Goal: Information Seeking & Learning: Learn about a topic

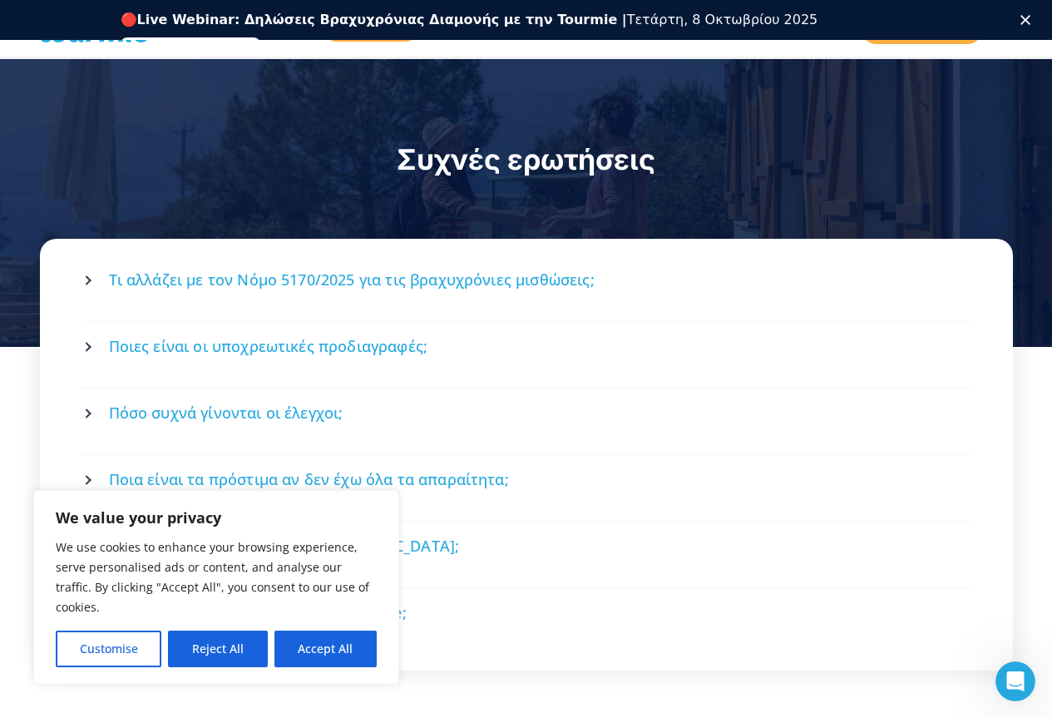
scroll to position [2158, 0]
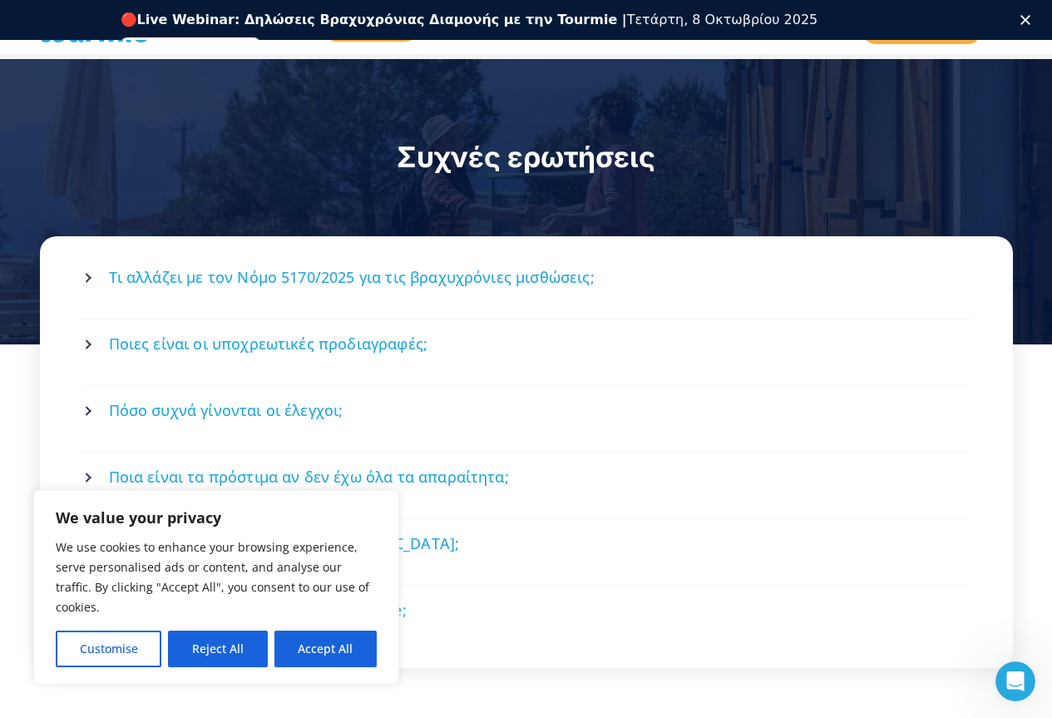
click at [317, 267] on span "Τι αλλάζει με τον Νόμο 5170/2025 για τις βραχυχρόνιες μισθώσεις;" at bounding box center [352, 277] width 486 height 21
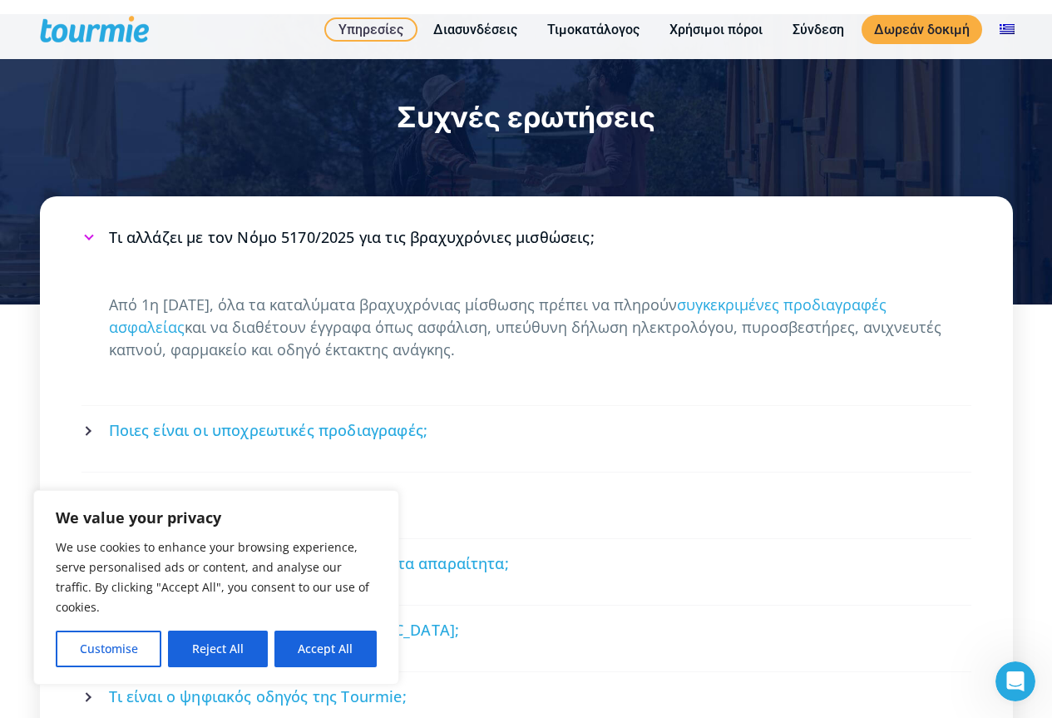
click at [349, 420] on span "Ποιες είναι οι υποχρεωτικές προδιαγραφές;" at bounding box center [268, 430] width 319 height 21
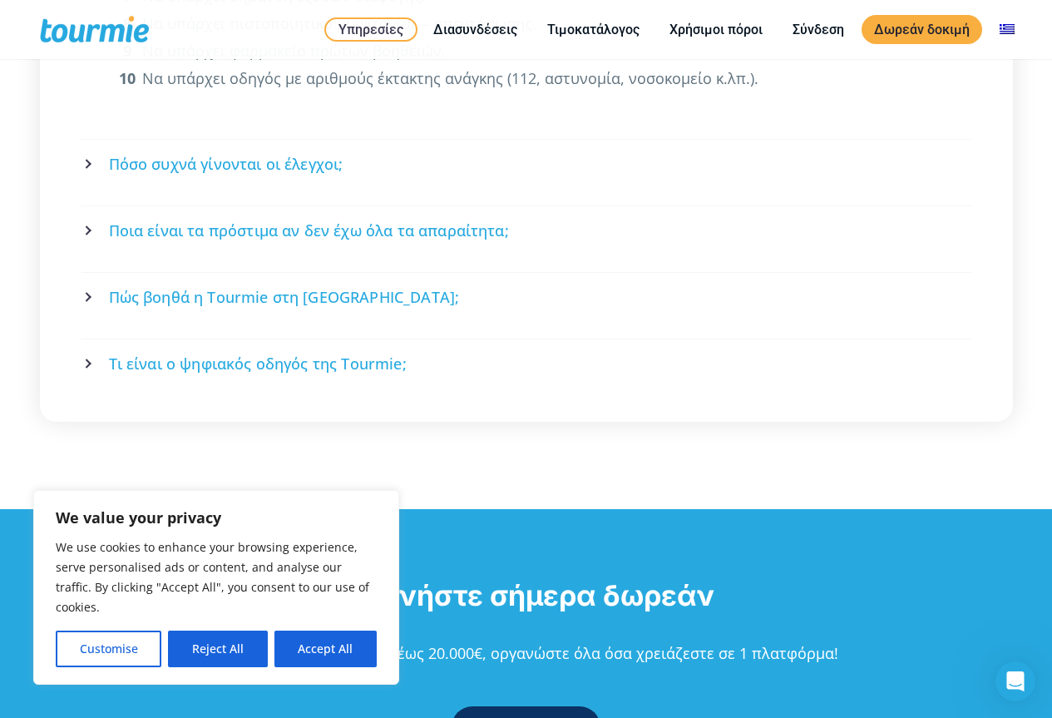
scroll to position [2746, 0]
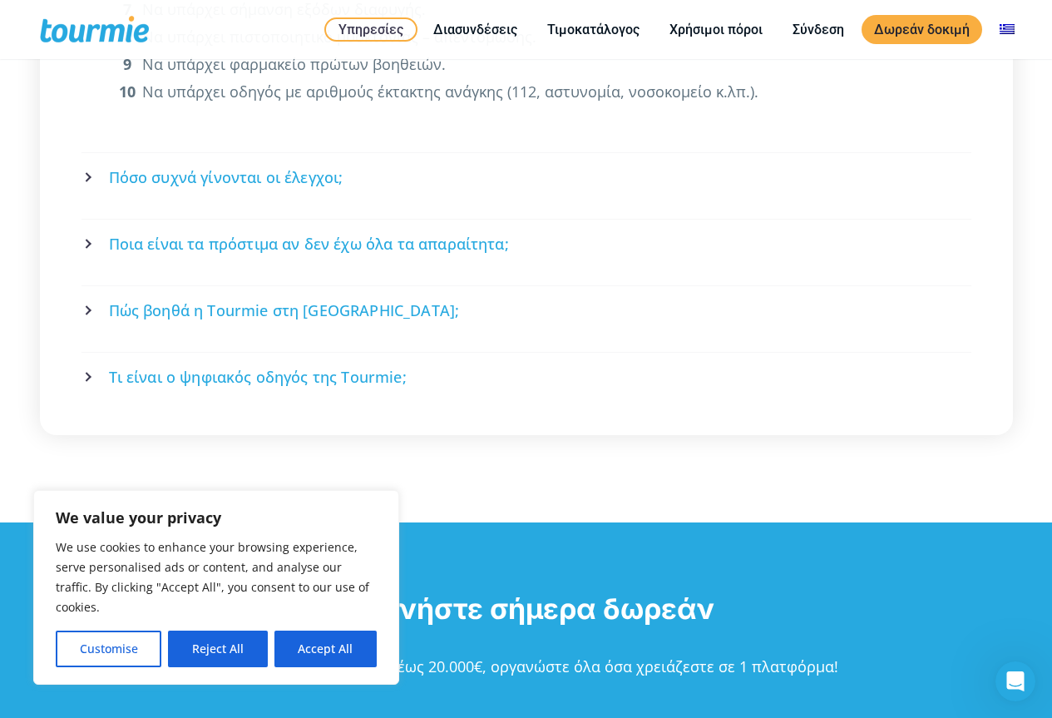
click at [207, 167] on span "Πόσο συχνά γίνονται οι έλεγχοι;" at bounding box center [226, 177] width 235 height 21
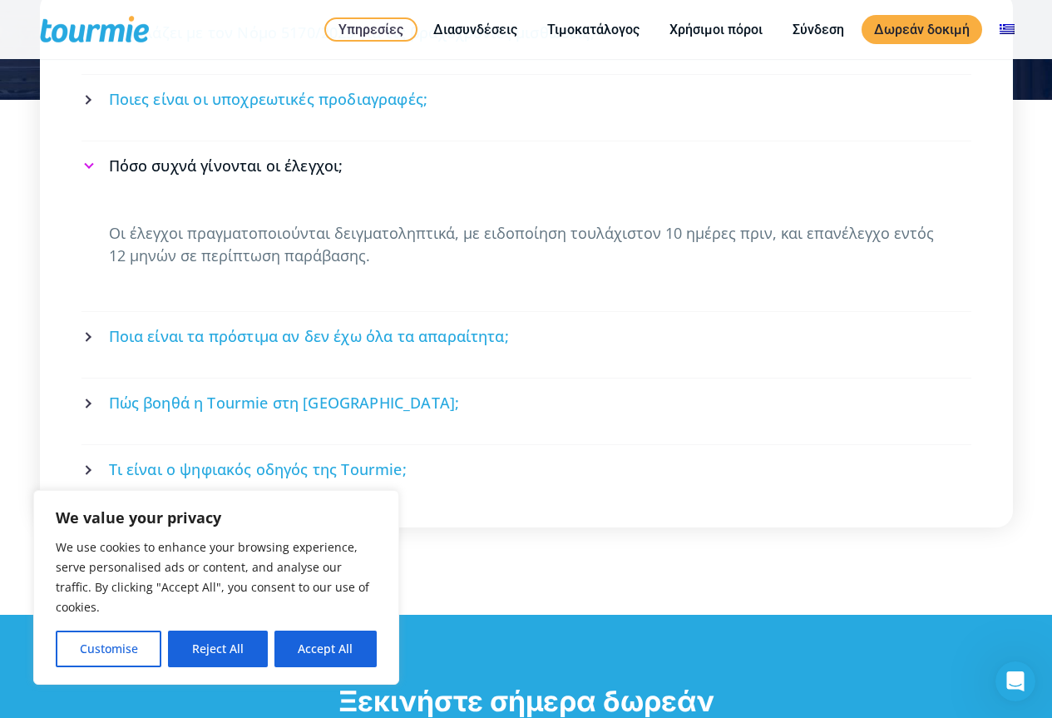
scroll to position [2354, 0]
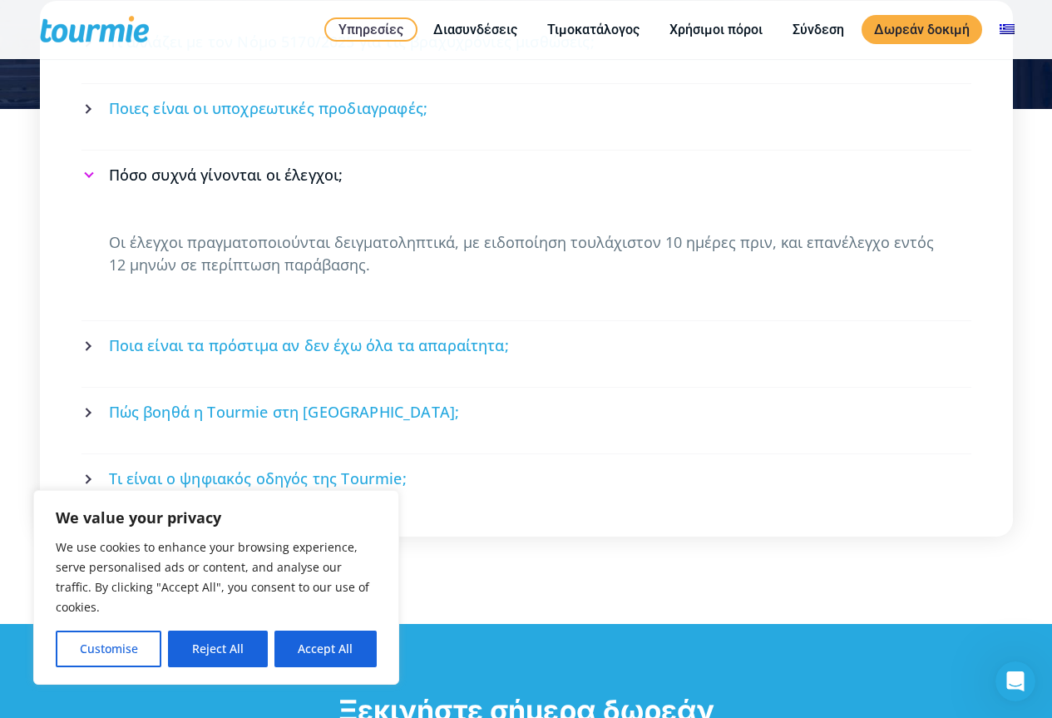
click at [308, 335] on span "Ποια είναι τα πρόστιμα αν δεν έχω όλα τα απαραίτητα;" at bounding box center [309, 345] width 400 height 21
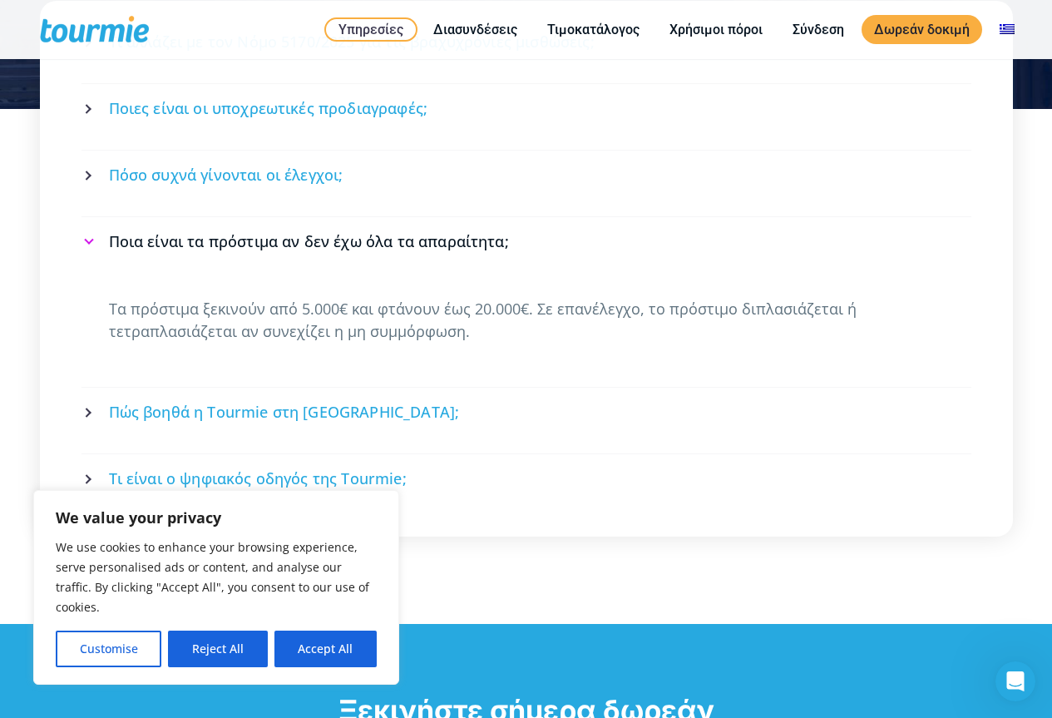
click at [334, 402] on span "Πώς βοηθά η Tourmie στη συμμόρφωση;" at bounding box center [284, 412] width 351 height 21
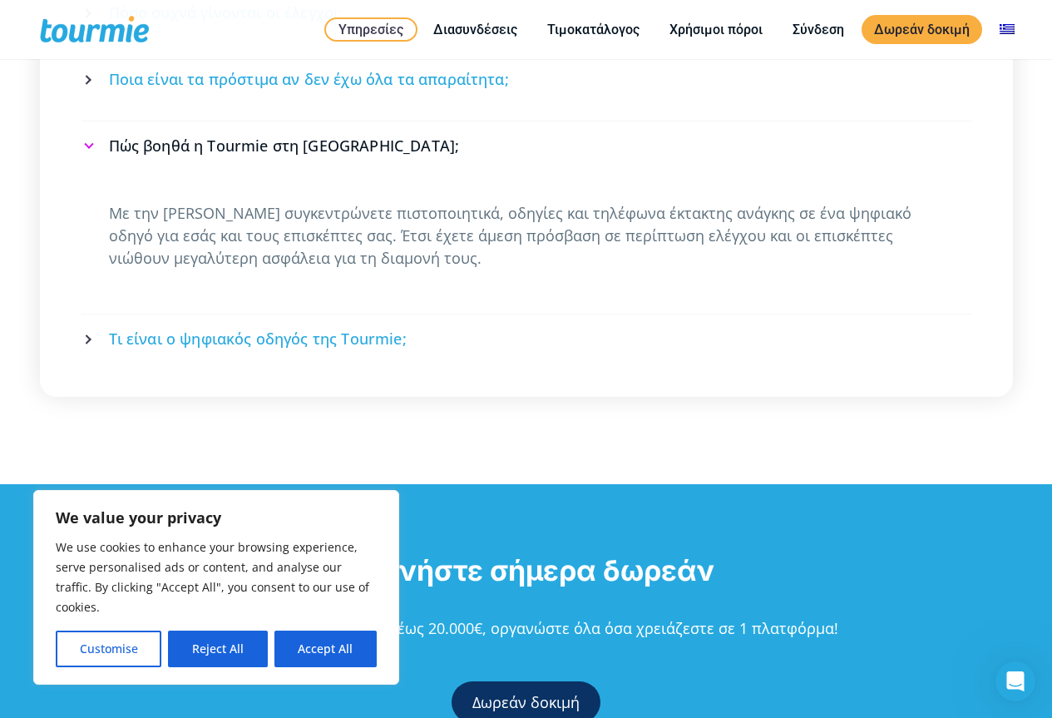
scroll to position [2520, 0]
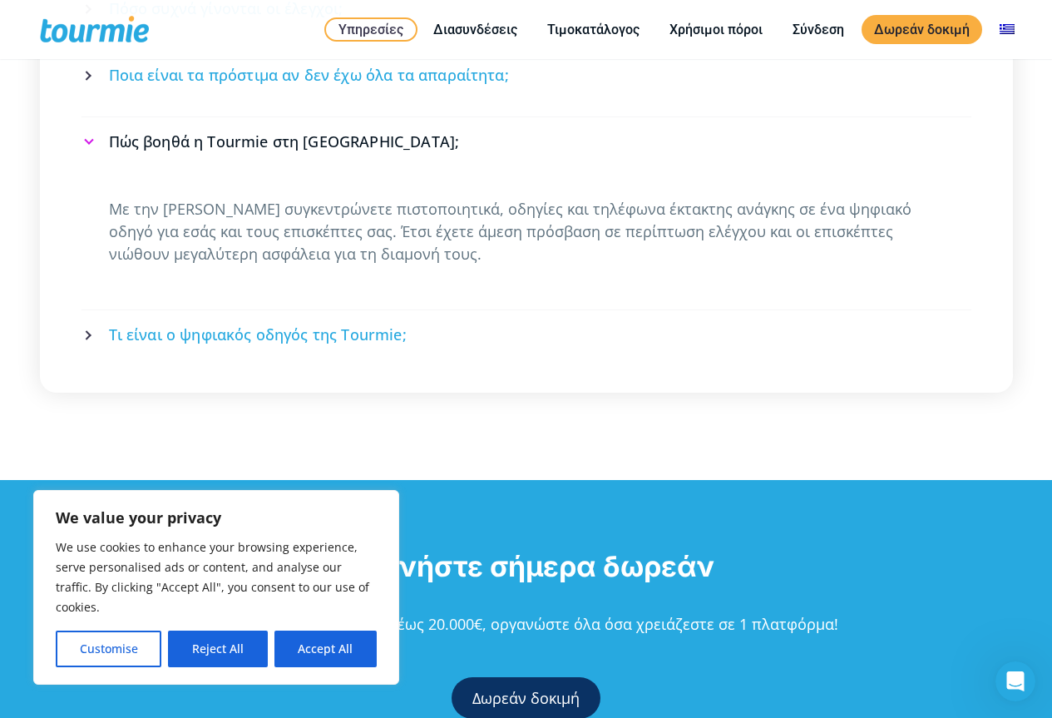
click at [250, 324] on span "Τι είναι ο ψηφιακός οδηγός της Tourmie;" at bounding box center [258, 334] width 298 height 21
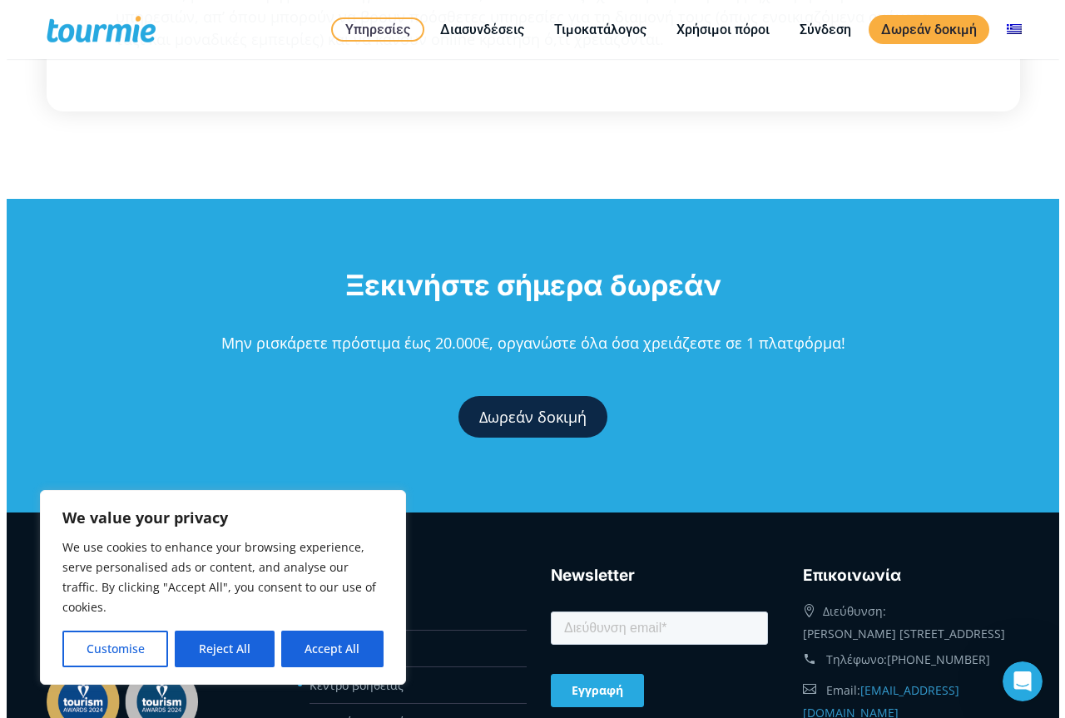
scroll to position [2936, 0]
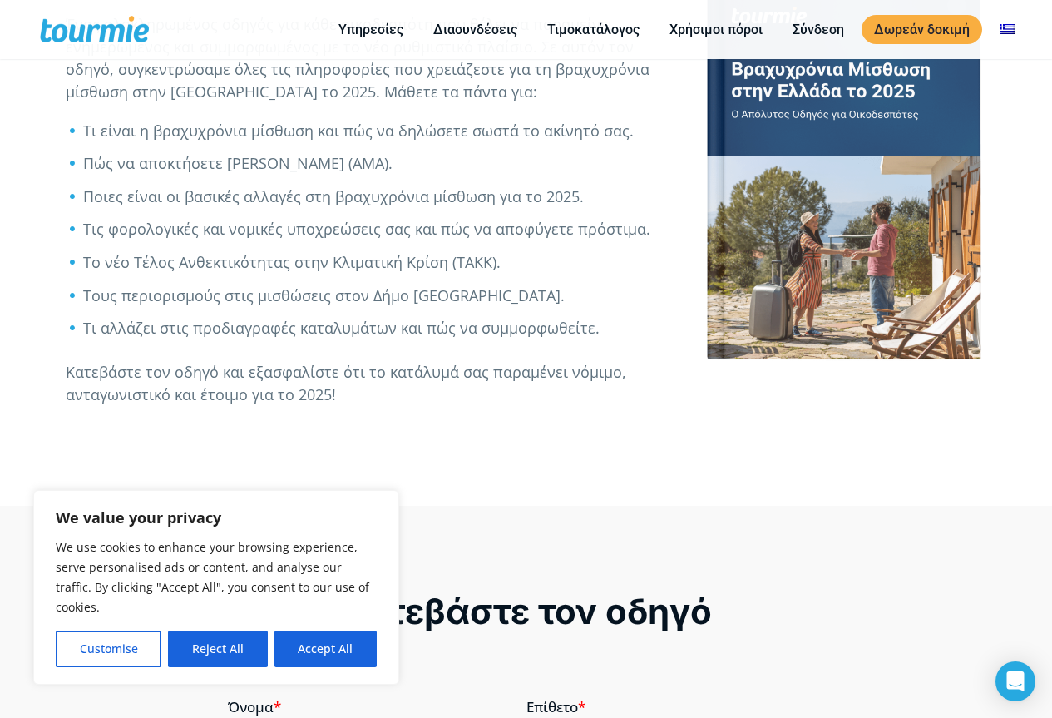
scroll to position [874, 0]
